Goal: Share content: Share content

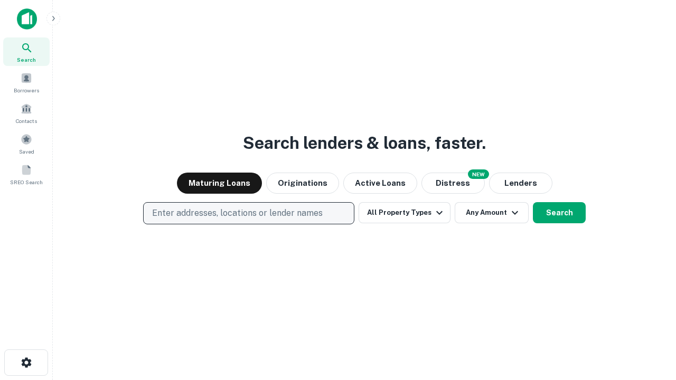
click at [248, 213] on p "Enter addresses, locations or lender names" at bounding box center [237, 213] width 171 height 13
type input "**********"
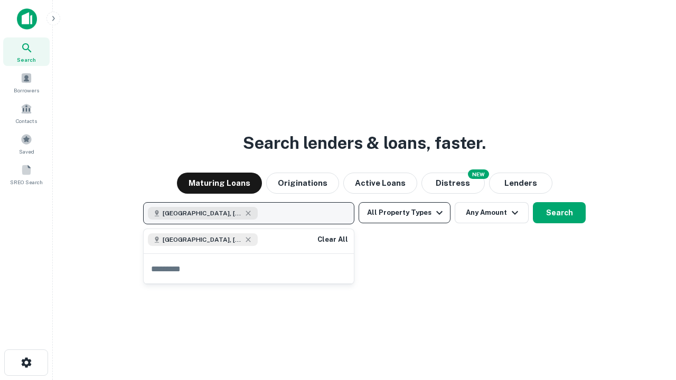
click at [404, 213] on button "All Property Types" at bounding box center [404, 212] width 92 height 21
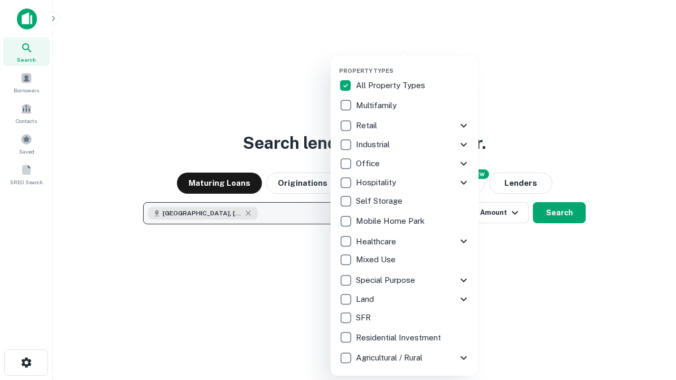
click at [413, 64] on button "button" at bounding box center [413, 64] width 148 height 1
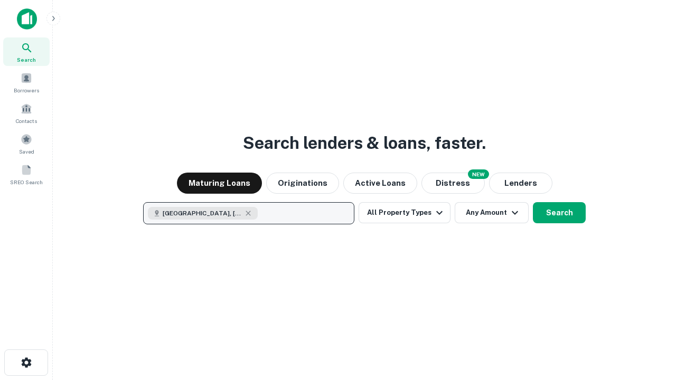
scroll to position [17, 0]
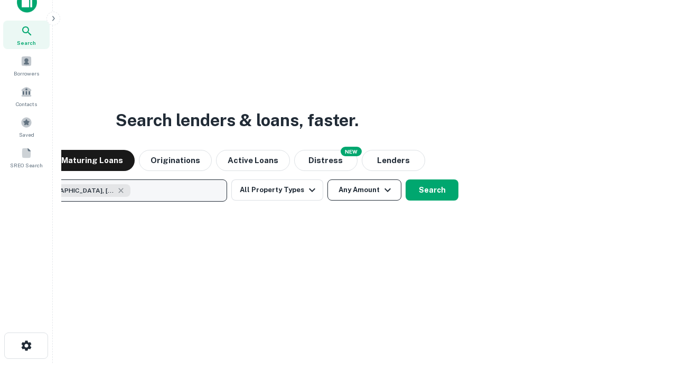
click at [327, 180] on button "Any Amount" at bounding box center [364, 190] width 74 height 21
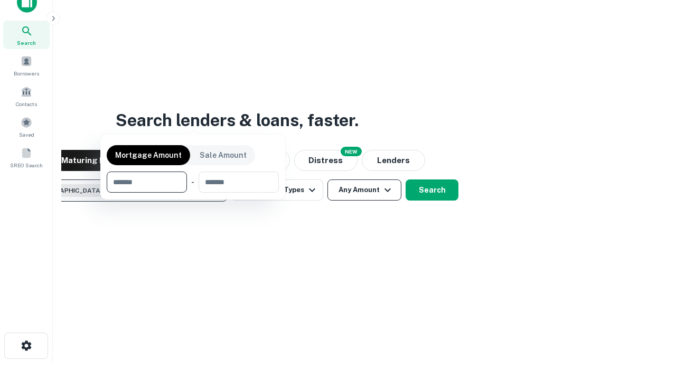
scroll to position [76, 299]
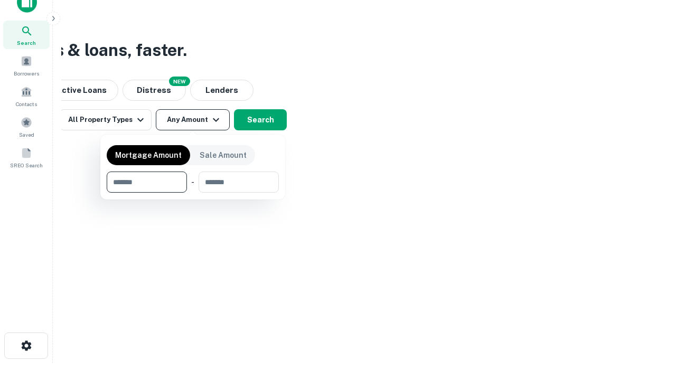
type input "*******"
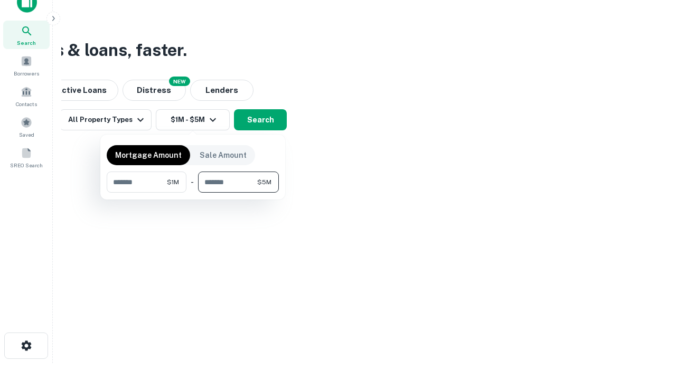
type input "*******"
click at [193, 193] on button "button" at bounding box center [193, 193] width 172 height 1
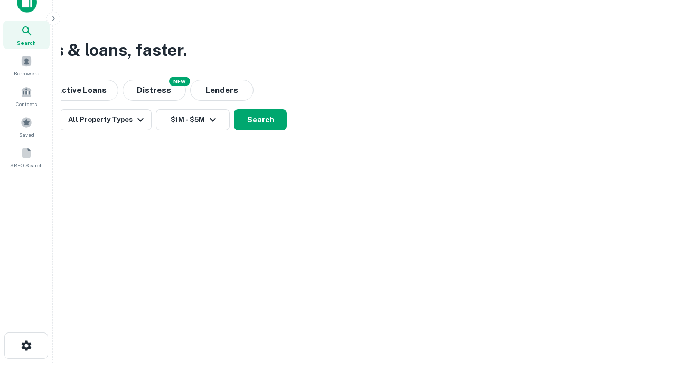
scroll to position [17, 0]
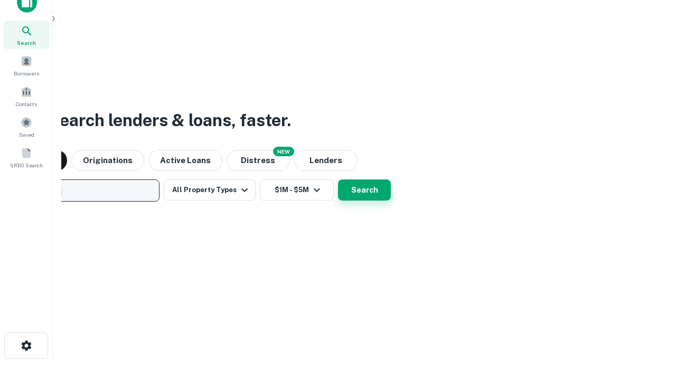
click at [338, 180] on button "Search" at bounding box center [364, 190] width 53 height 21
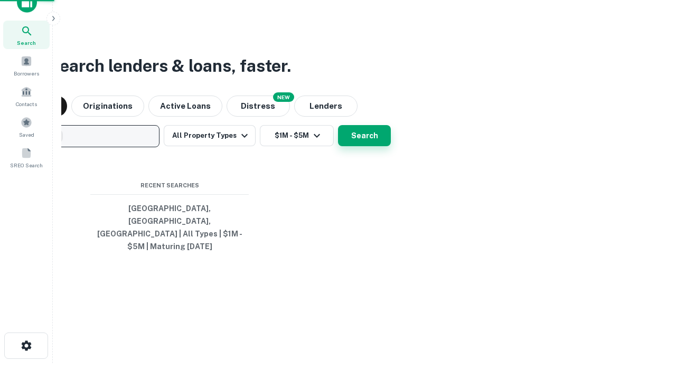
scroll to position [34, 299]
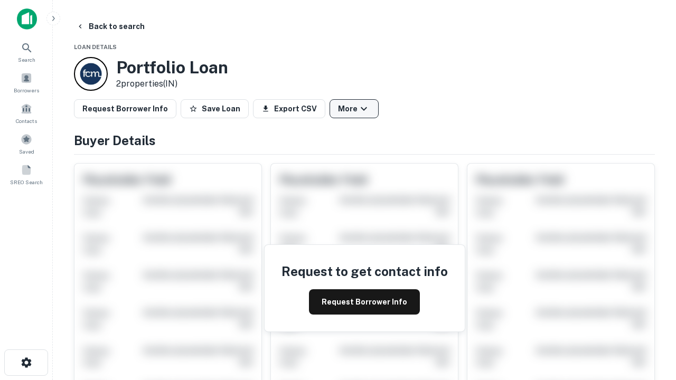
click at [354, 109] on button "More" at bounding box center [353, 108] width 49 height 19
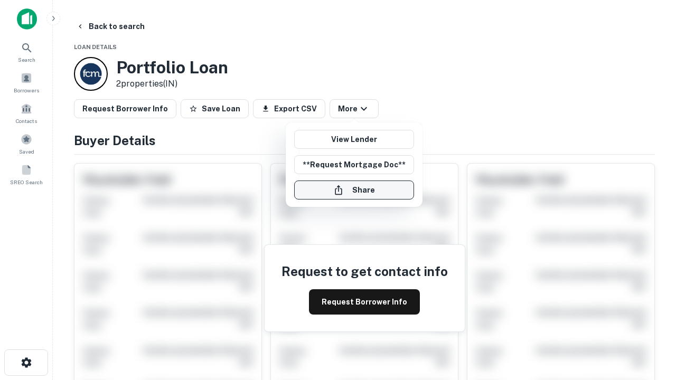
click at [354, 190] on button "Share" at bounding box center [354, 190] width 120 height 19
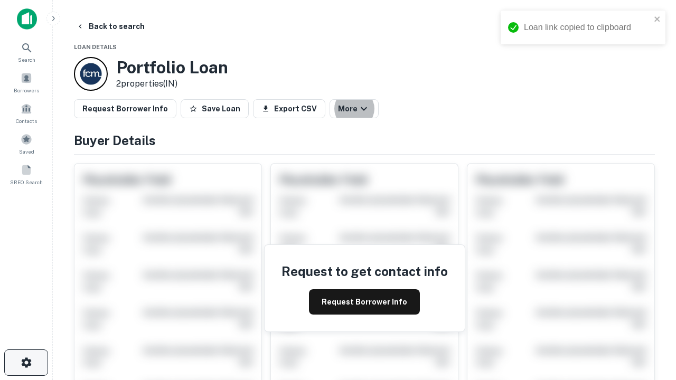
click at [26, 363] on icon "button" at bounding box center [26, 362] width 13 height 13
